Goal: Information Seeking & Learning: Stay updated

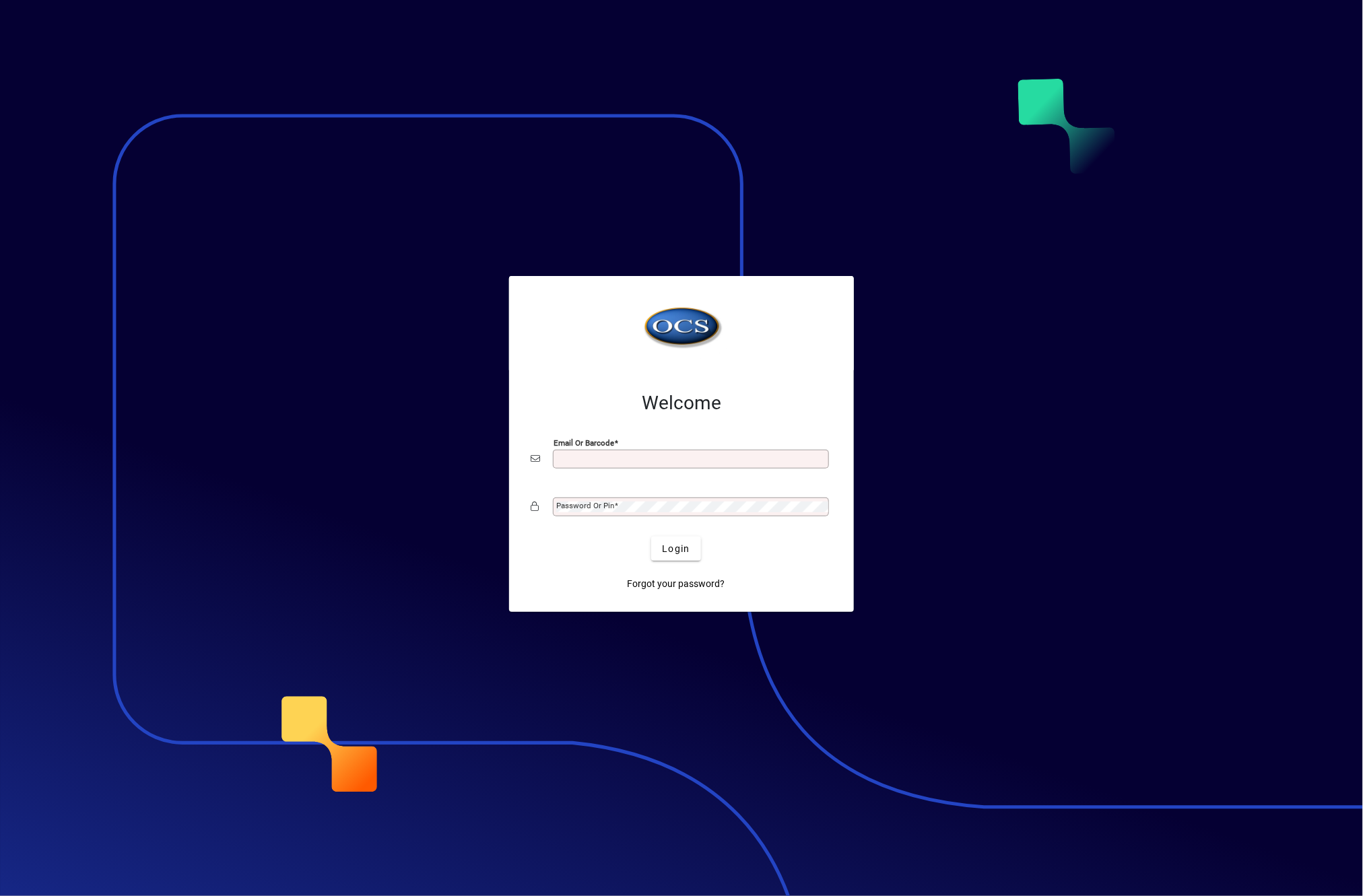
click at [612, 457] on input "Email or Barcode" at bounding box center [692, 459] width 272 height 11
type input "**********"
click at [610, 509] on mat-label "Password or Pin" at bounding box center [585, 506] width 58 height 10
click at [651, 537] on button "Login" at bounding box center [675, 548] width 49 height 24
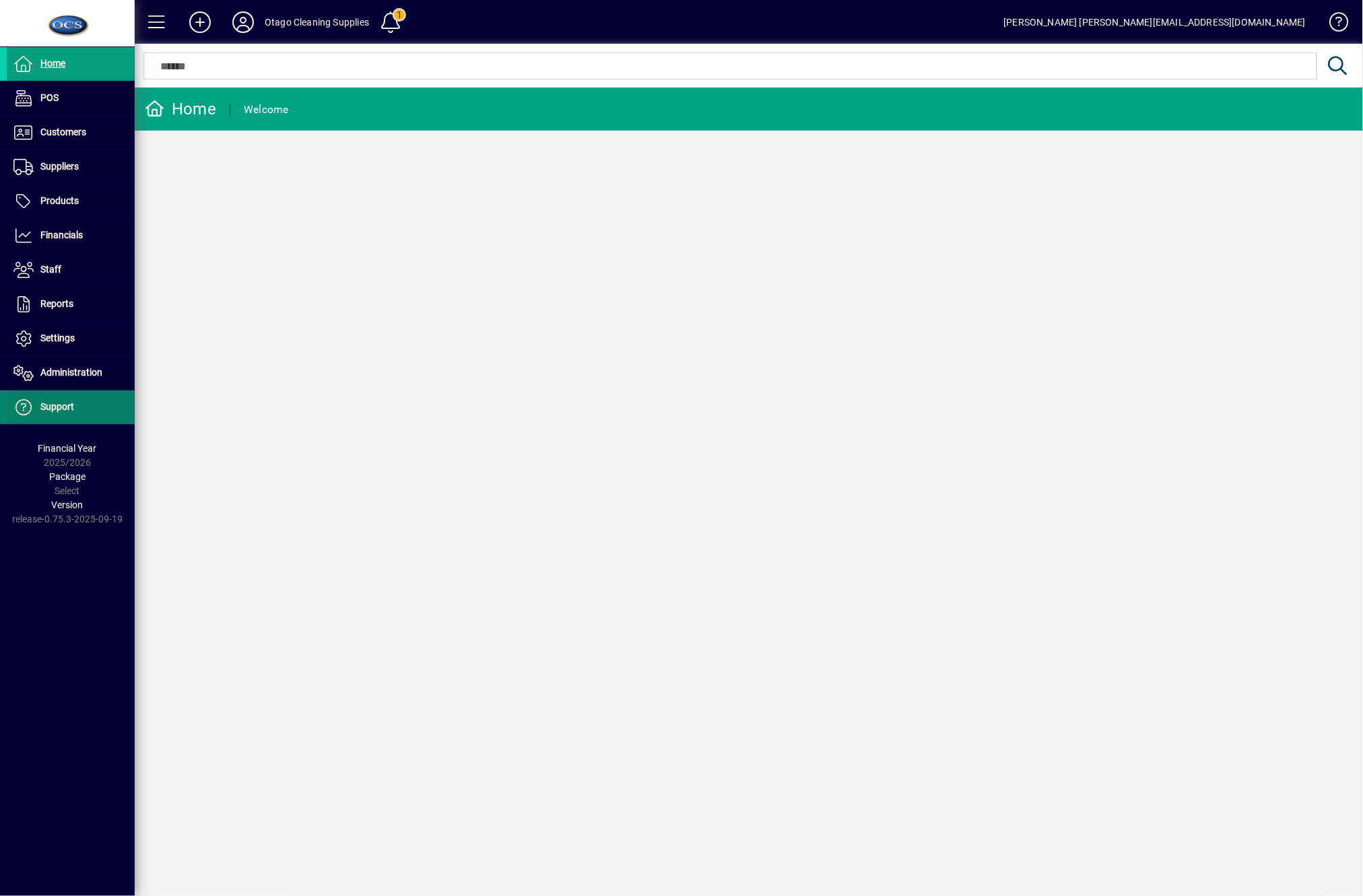
click at [48, 411] on span "Support" at bounding box center [40, 407] width 67 height 16
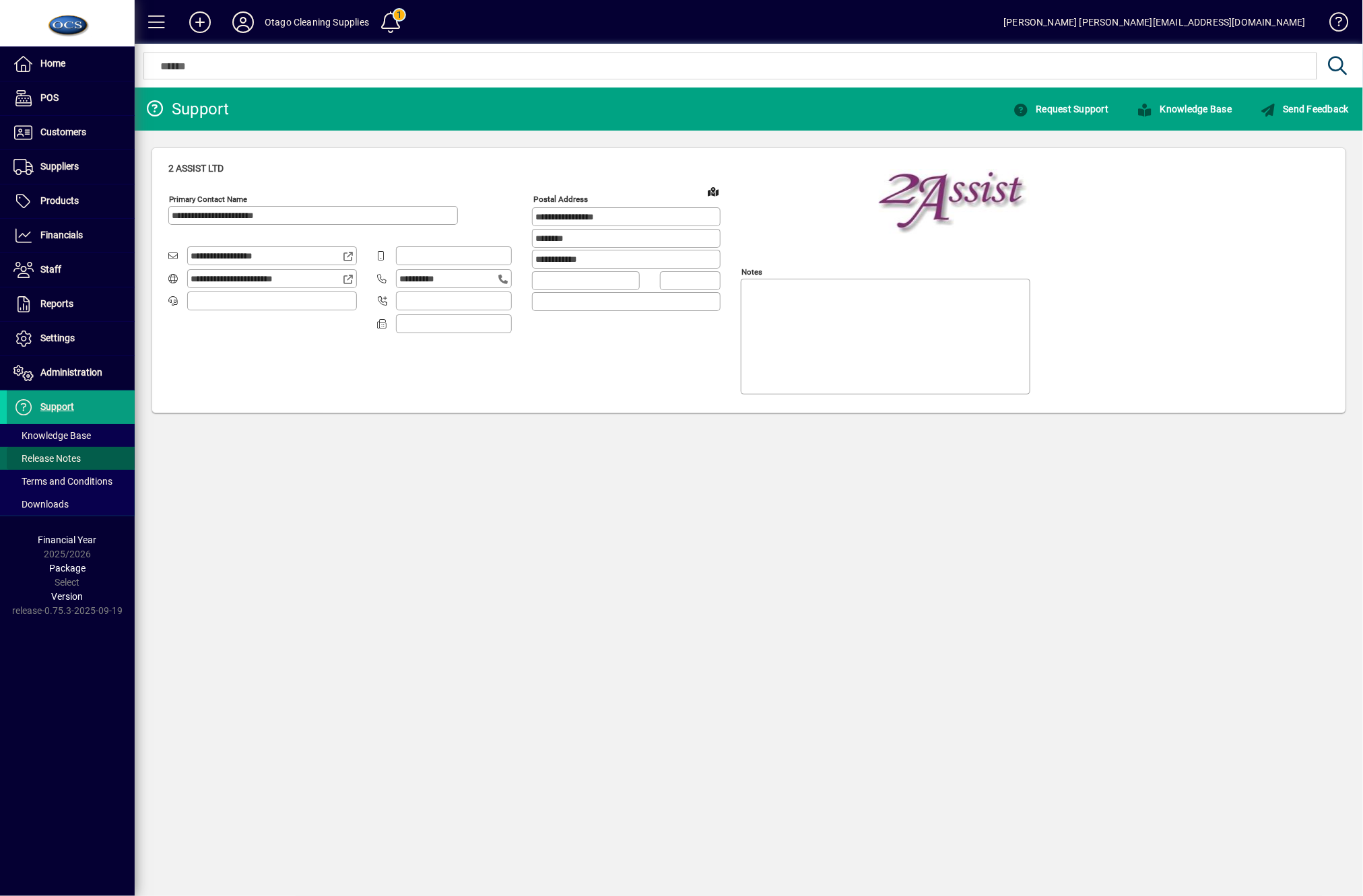
click at [72, 465] on span "Release Notes" at bounding box center [43, 459] width 74 height 14
